Goal: Book appointment/travel/reservation

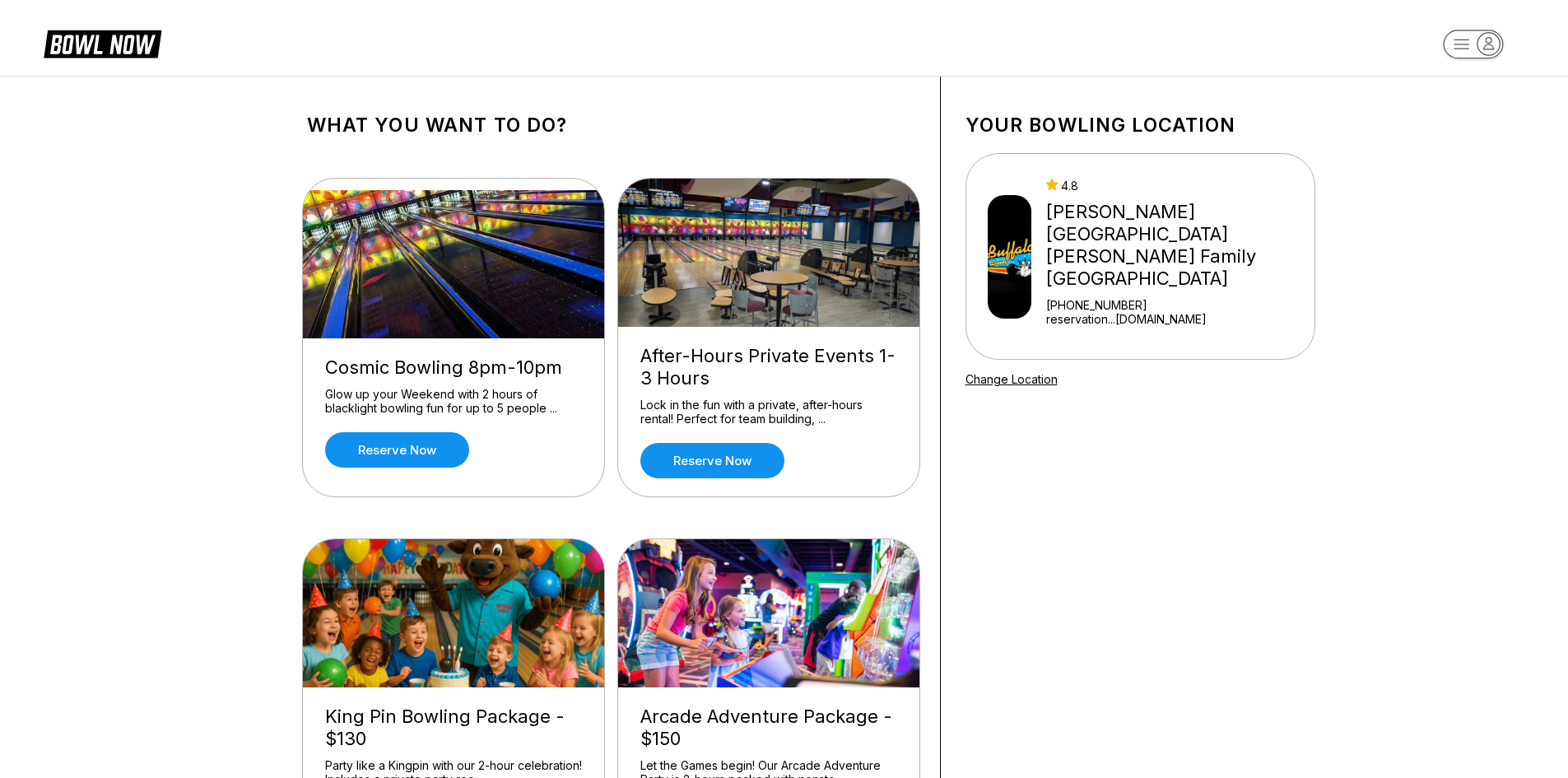
click at [1146, 200] on div "[GEOGRAPHIC_DATA][PERSON_NAME][PERSON_NAME] [PHONE_NUMBER] reservation...[DOMAI…" at bounding box center [1177, 256] width 261 height 156
click at [1462, 52] on rect "button" at bounding box center [1472, 43] width 60 height 29
click at [1463, 121] on div "Center Sign In" at bounding box center [1473, 127] width 114 height 29
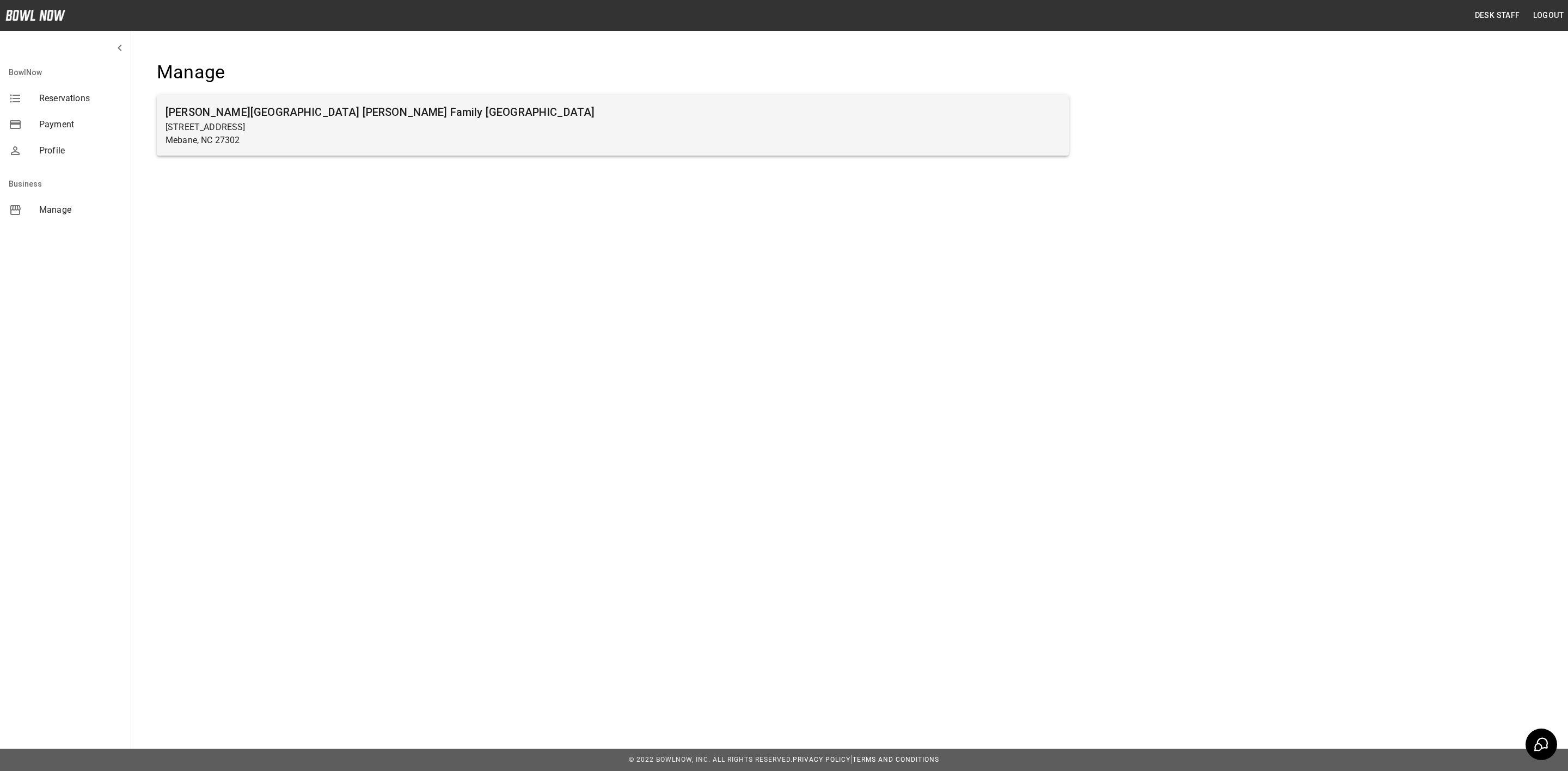
click at [449, 147] on div "Buffaloe Lanes Mebane Family Bowling Center 103 South 5th Street Mebane, NC 273…" at bounding box center [613, 125] width 912 height 61
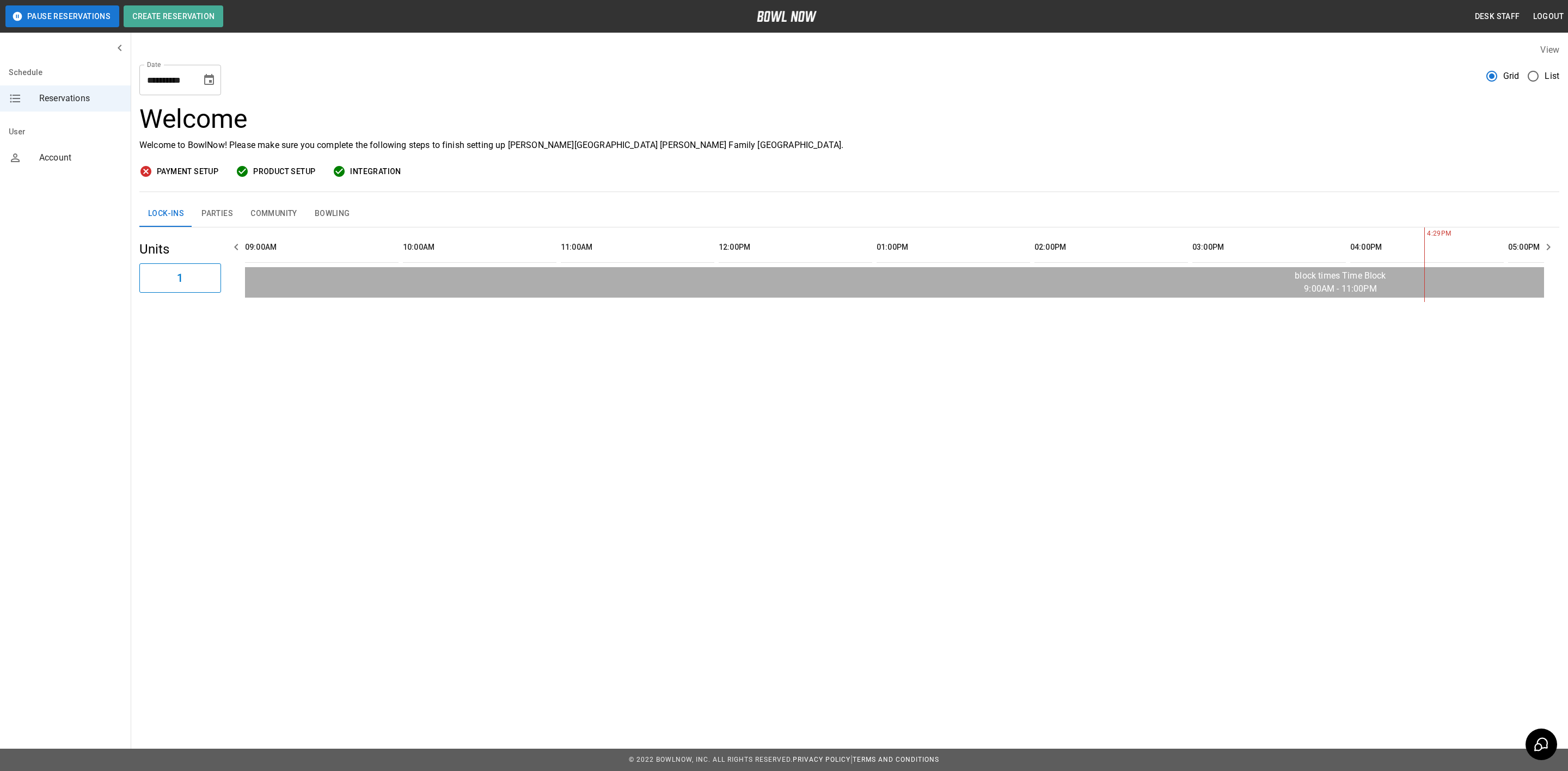
scroll to position [0, 1105]
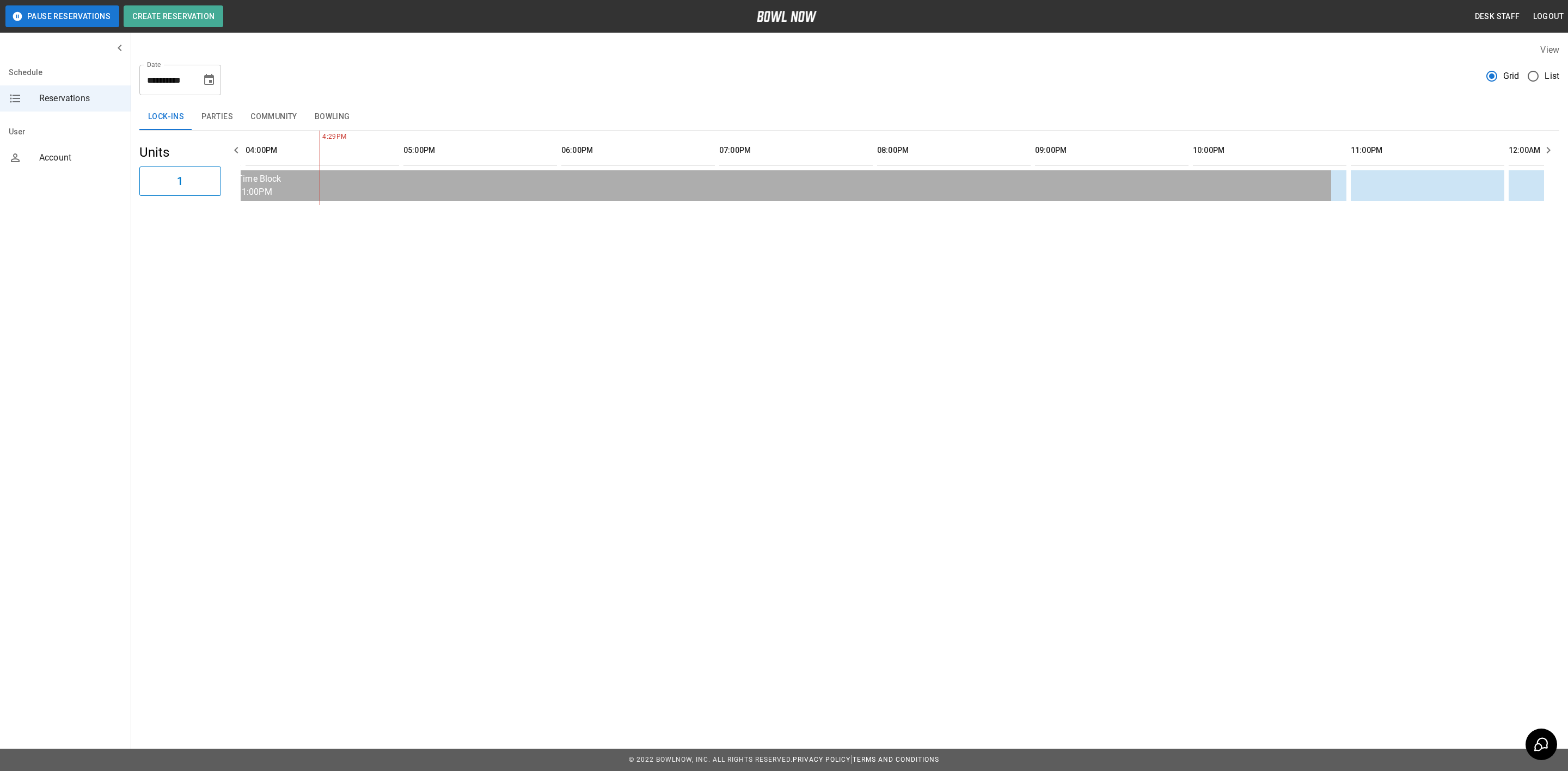
click at [225, 121] on button "Parties" at bounding box center [217, 117] width 49 height 26
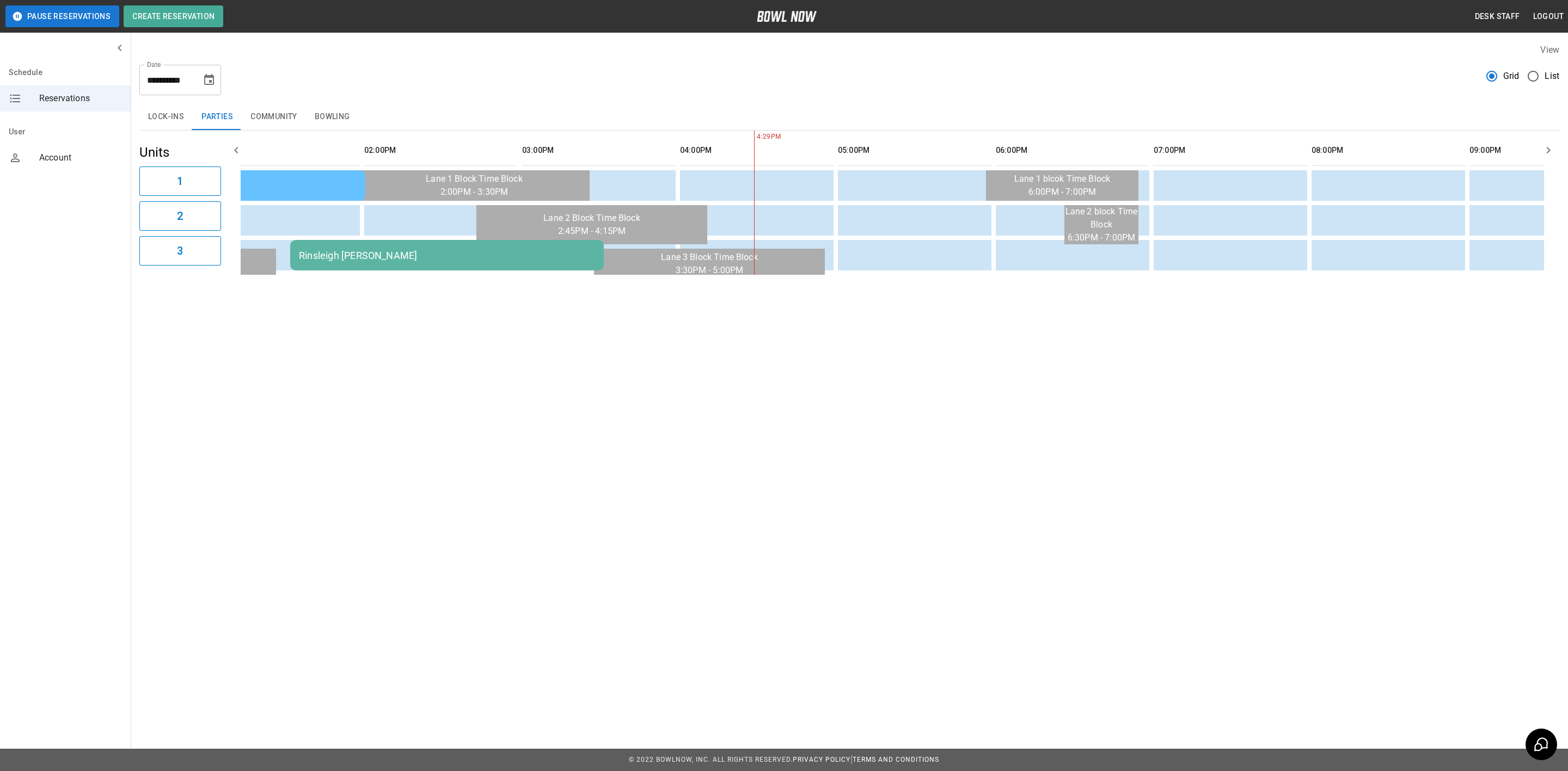
scroll to position [0, 0]
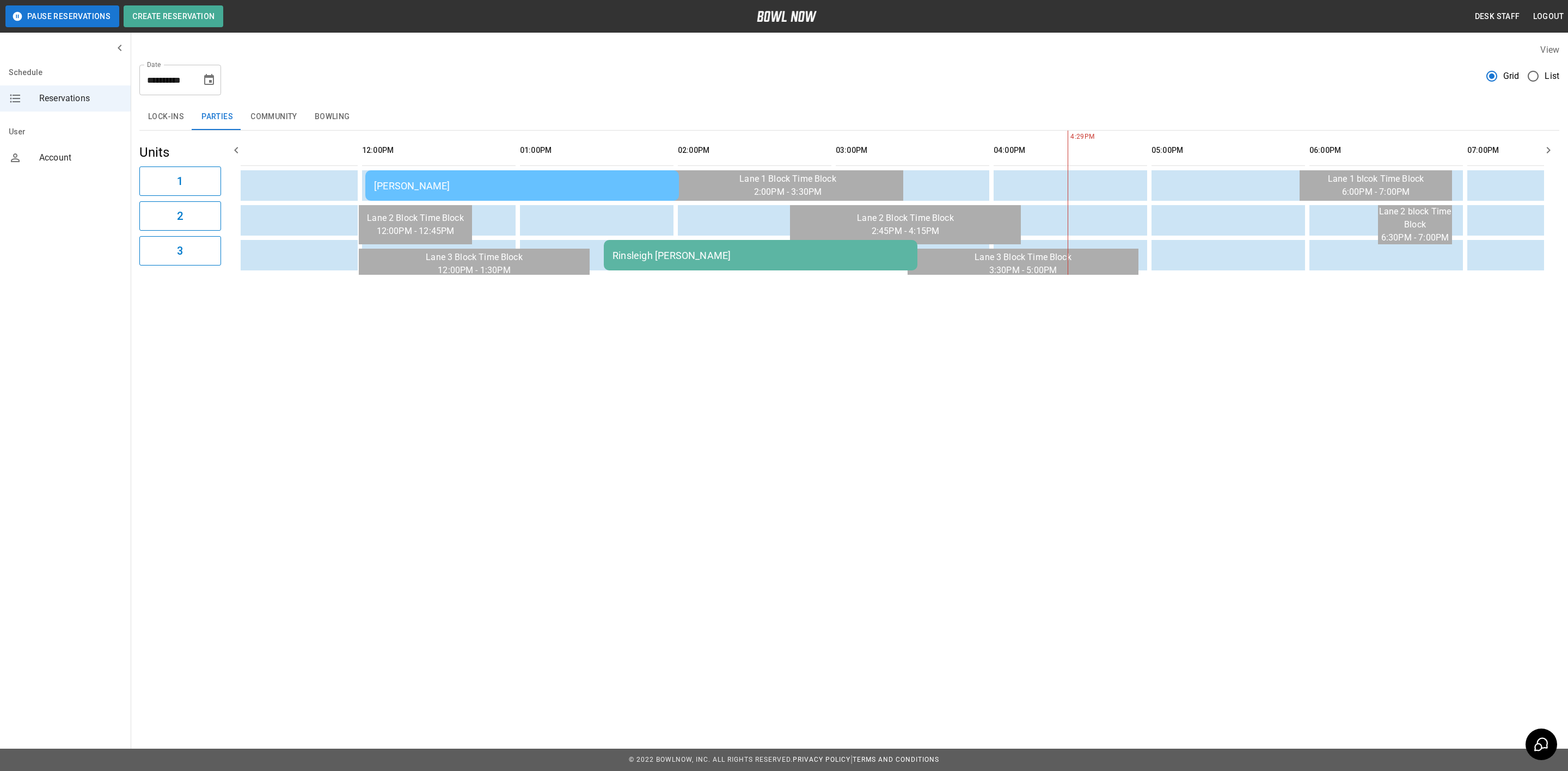
drag, startPoint x: 334, startPoint y: 115, endPoint x: 662, endPoint y: 186, distance: 335.6
click at [334, 115] on button "Bowling" at bounding box center [332, 117] width 53 height 26
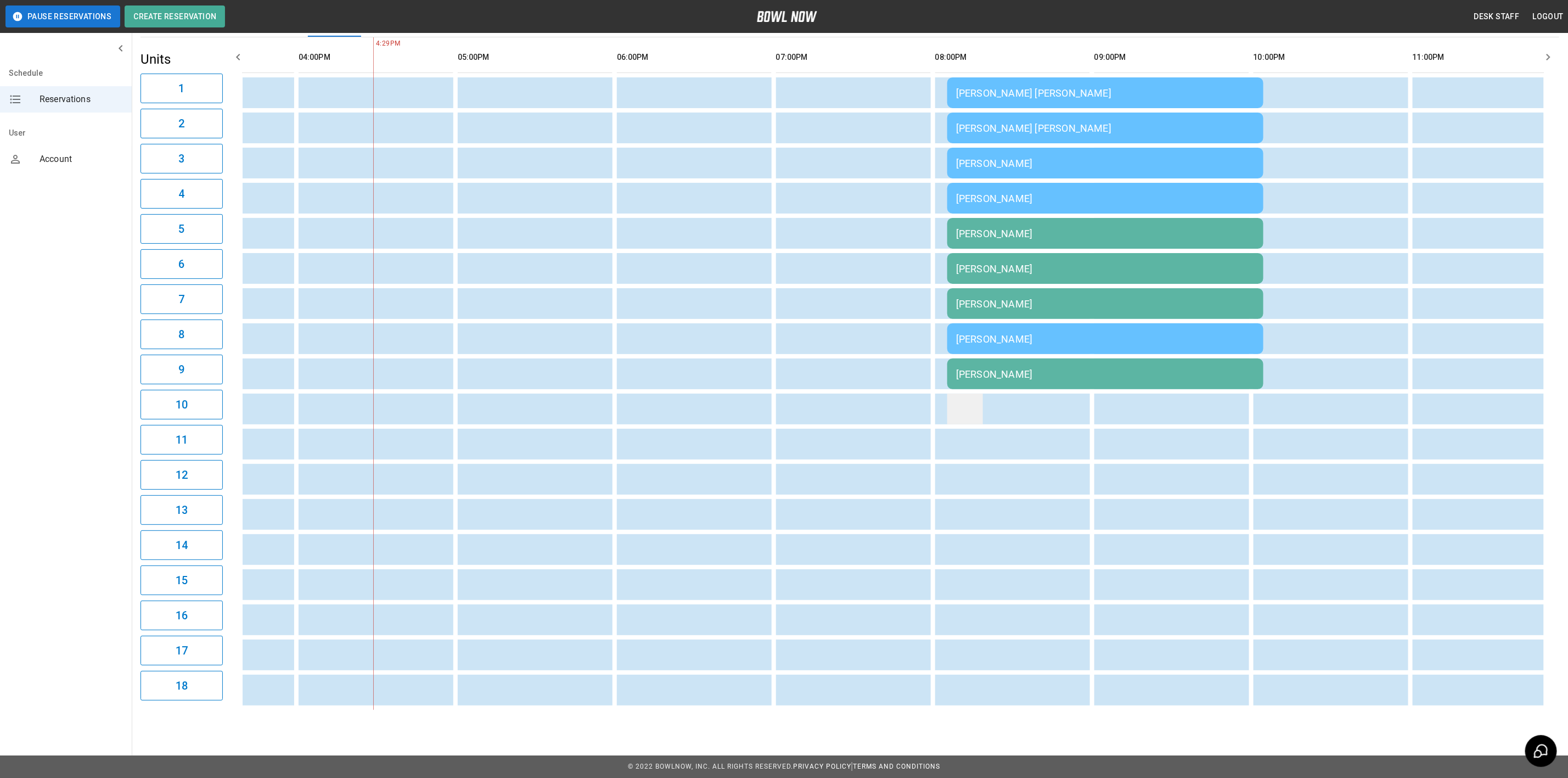
scroll to position [18, 0]
